Goal: Check status: Check status

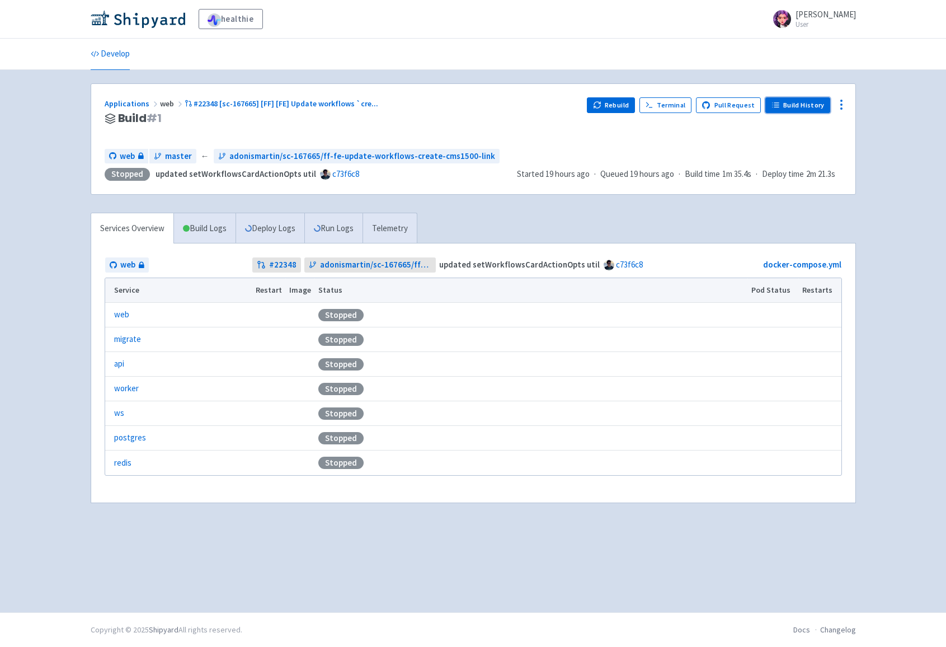
click at [777, 104] on icon at bounding box center [776, 105] width 8 height 8
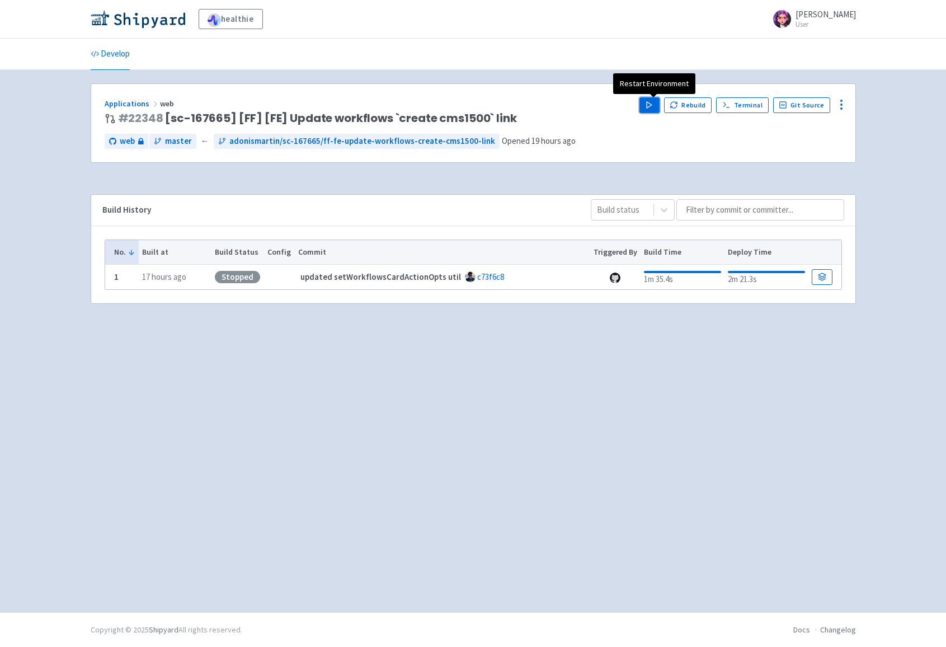
click at [654, 103] on icon "button" at bounding box center [649, 105] width 8 height 8
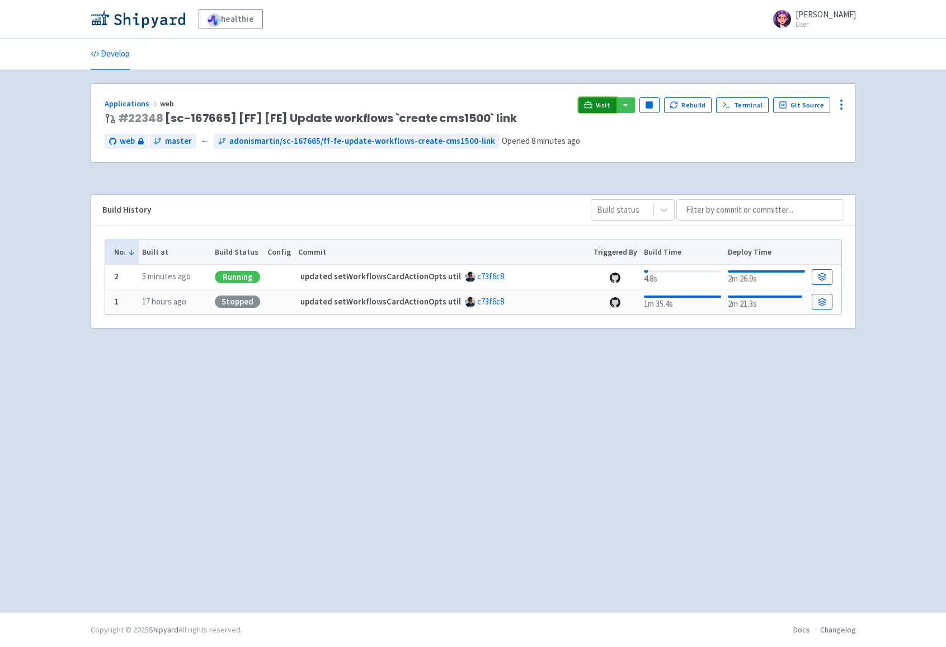
click at [607, 101] on span "Visit" at bounding box center [603, 105] width 15 height 9
click at [593, 108] on icon at bounding box center [588, 105] width 8 height 8
